Goal: Information Seeking & Learning: Learn about a topic

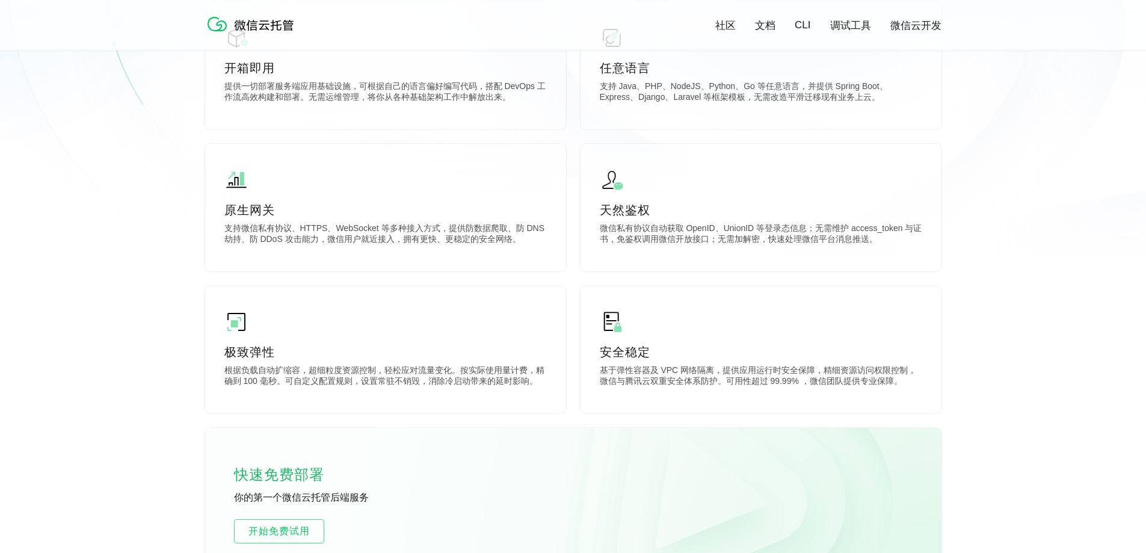
scroll to position [421, 0]
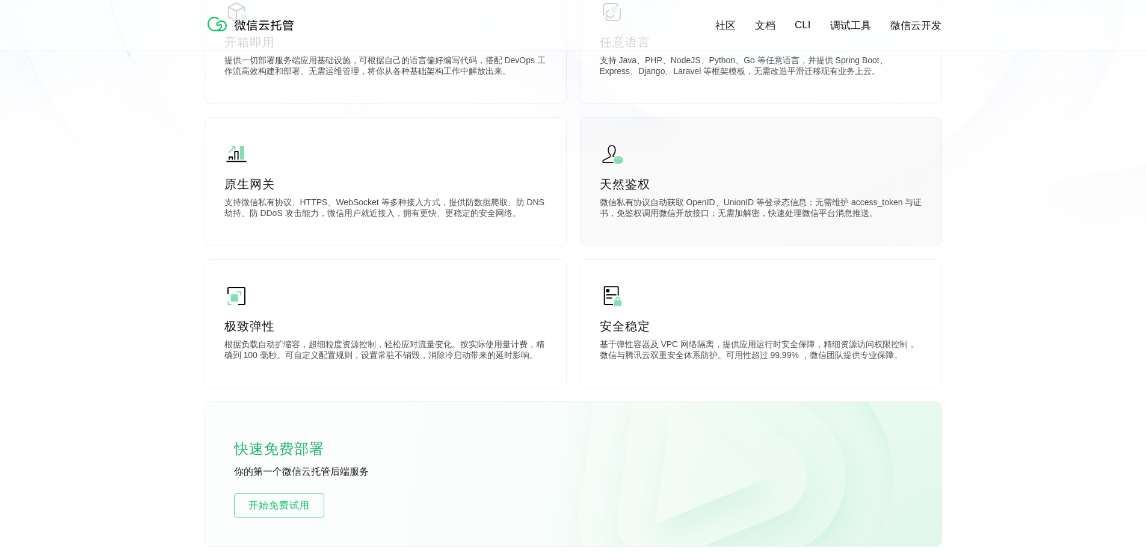
click at [671, 186] on p "天然鉴权" at bounding box center [761, 184] width 322 height 17
drag, startPoint x: 605, startPoint y: 158, endPoint x: 620, endPoint y: 167, distance: 18.1
click at [605, 158] on img at bounding box center [612, 154] width 24 height 24
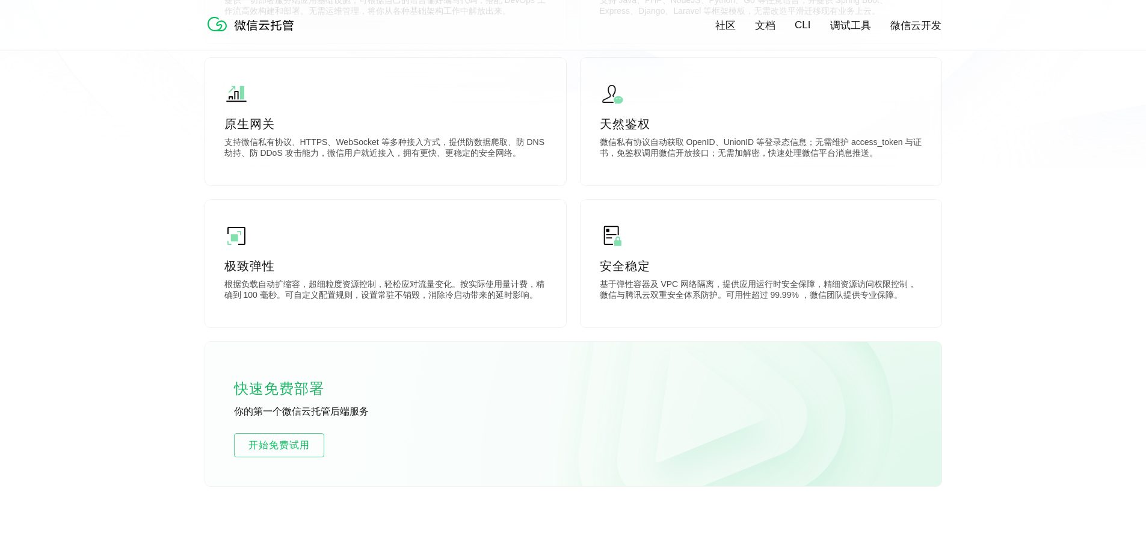
scroll to position [722, 0]
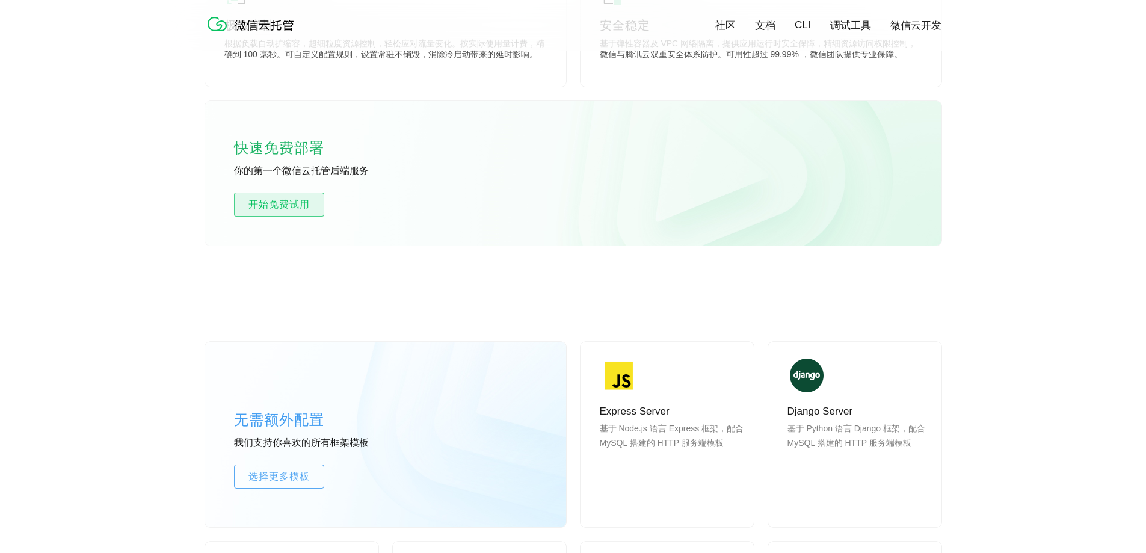
click at [262, 196] on link "开始免费试用" at bounding box center [279, 205] width 90 height 24
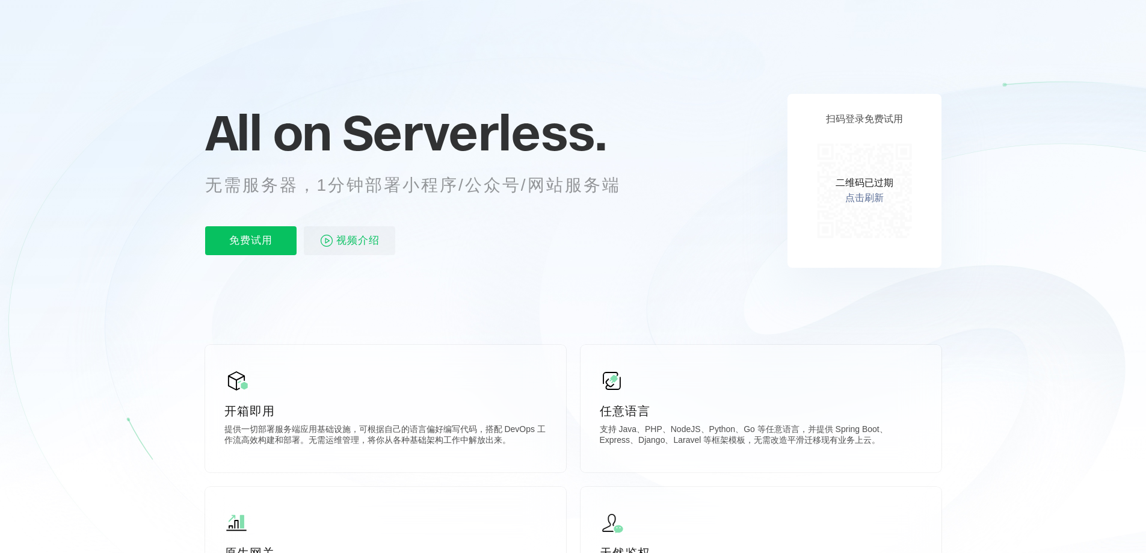
scroll to position [0, 0]
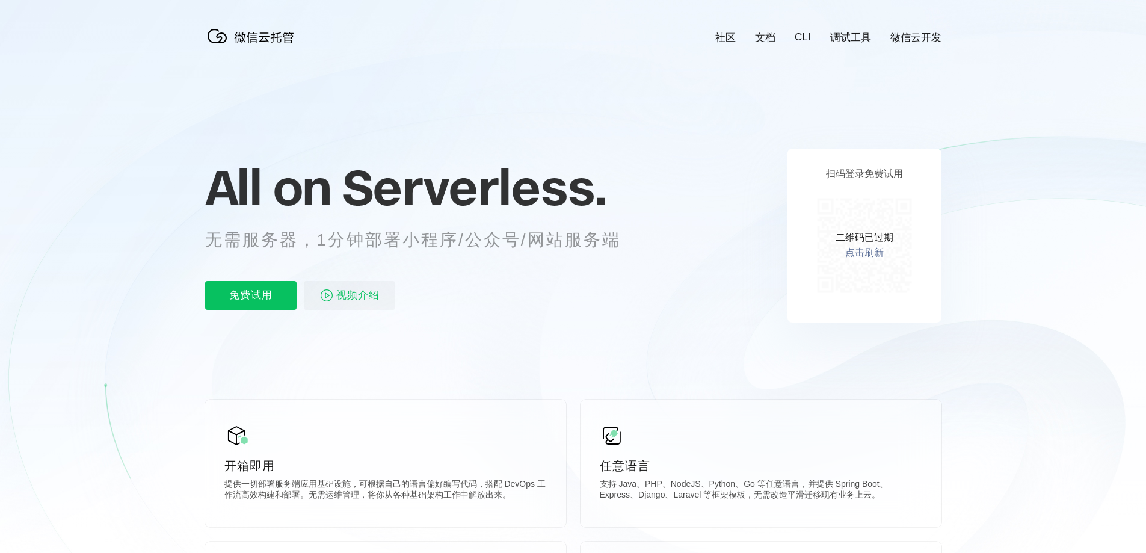
click at [865, 253] on link "点击刷新" at bounding box center [864, 253] width 39 height 13
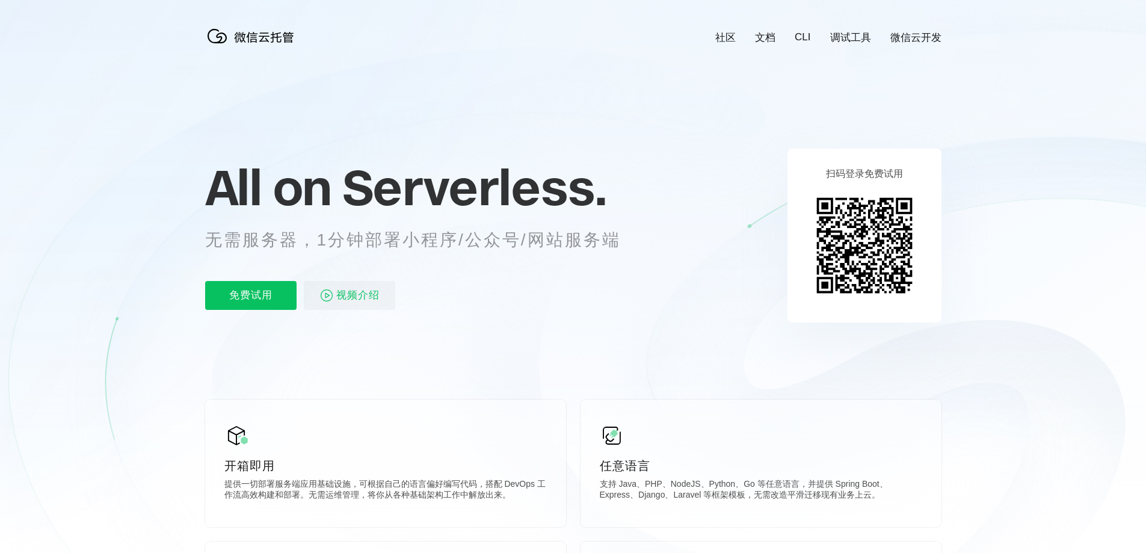
click at [917, 43] on link "微信云开发" at bounding box center [915, 38] width 51 height 14
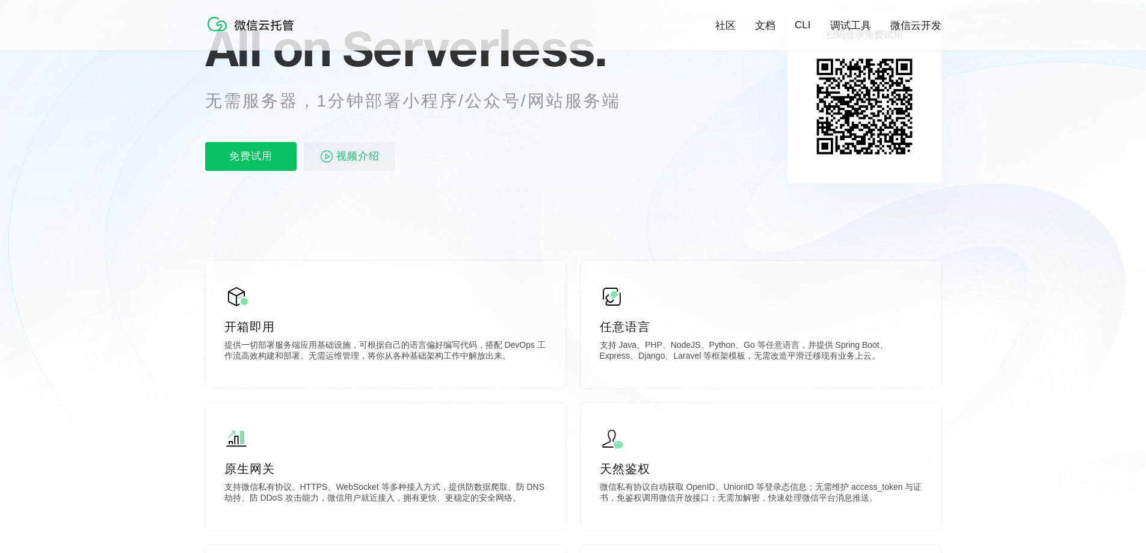
scroll to position [180, 0]
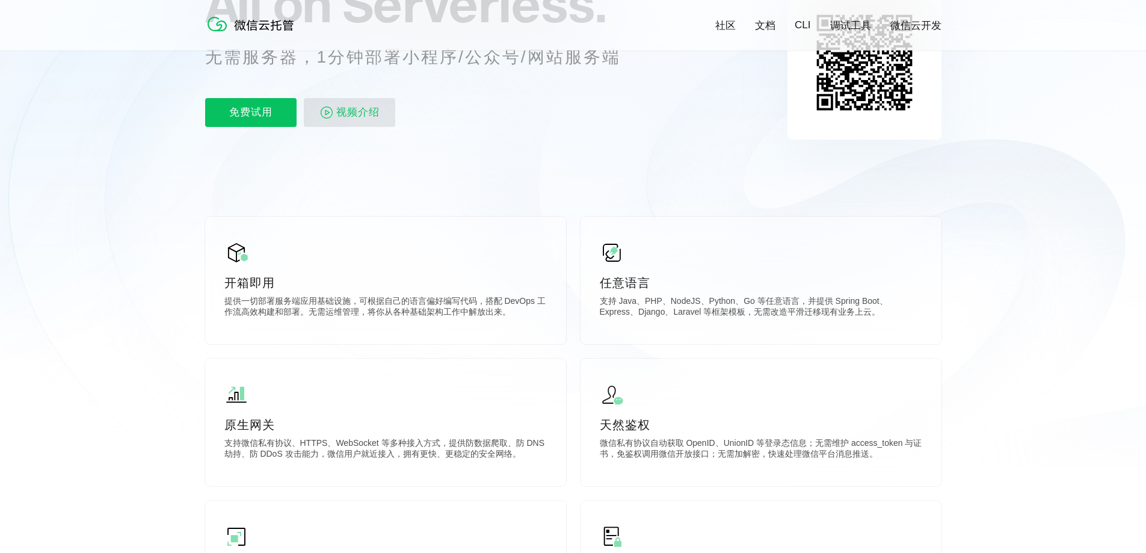
click at [371, 113] on span "视频介绍" at bounding box center [357, 112] width 43 height 29
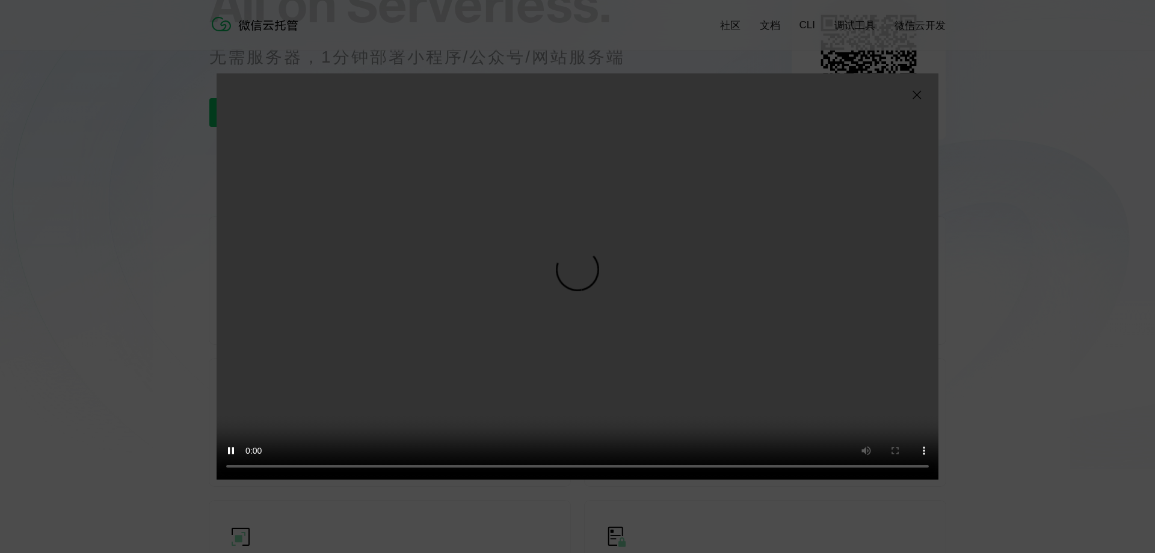
click at [1020, 274] on div "抱歉，您的浏览器暂不支持播放此视频" at bounding box center [577, 276] width 1155 height 553
click at [916, 99] on img at bounding box center [917, 95] width 14 height 14
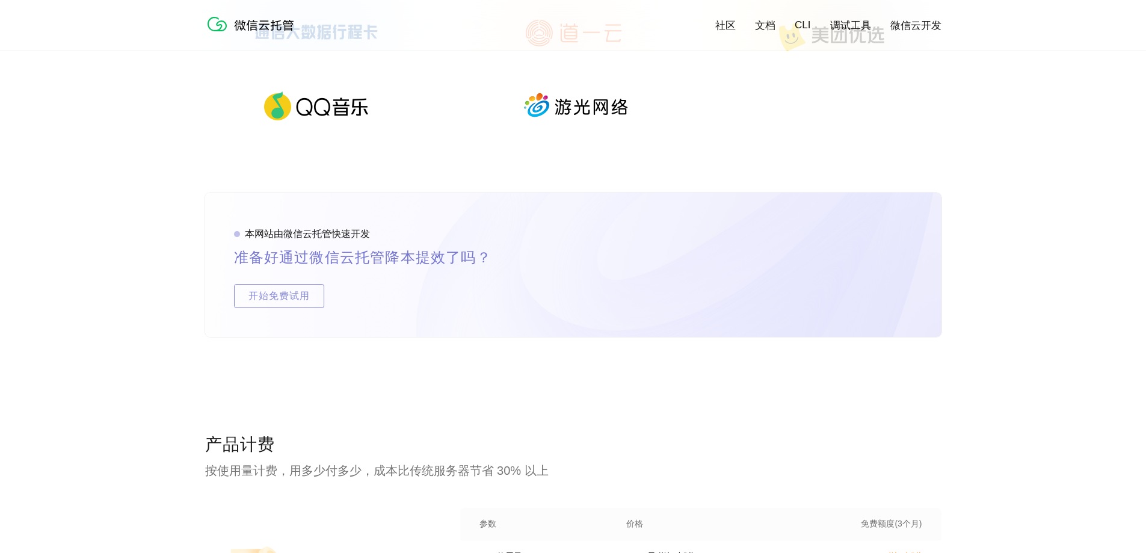
scroll to position [2166, 0]
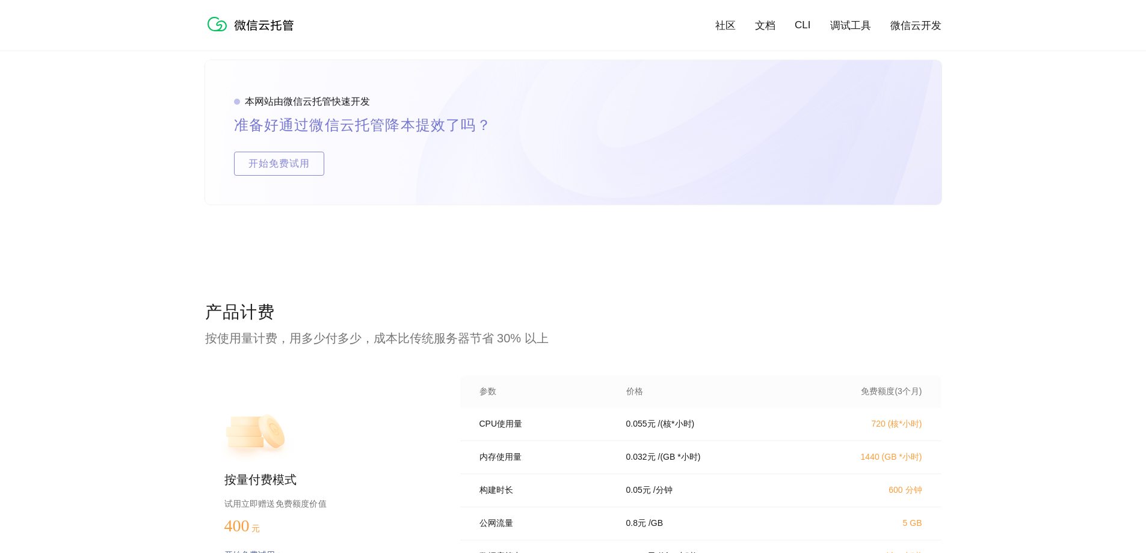
click at [765, 25] on link "文档" at bounding box center [765, 26] width 20 height 14
